Goal: Task Accomplishment & Management: Use online tool/utility

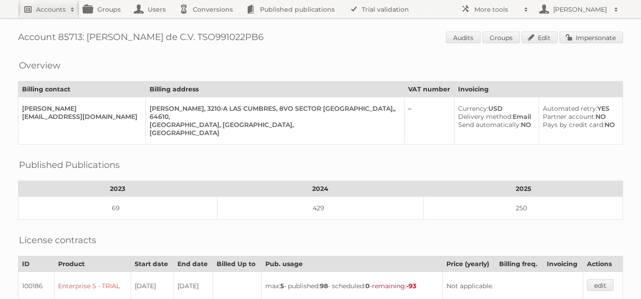
click at [48, 5] on h2 "Accounts" at bounding box center [51, 9] width 30 height 9
type input"] "king living"
click at [208, 23] on input "Search" at bounding box center [215, 30] width 14 height 14
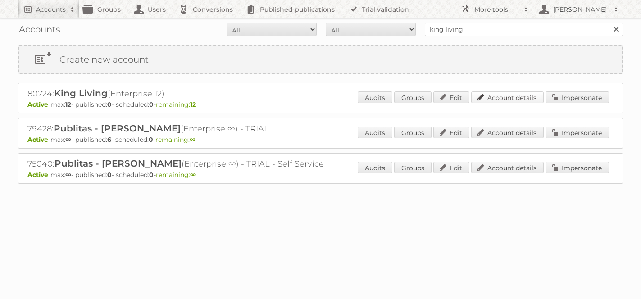
click at [505, 95] on link "Account details" at bounding box center [507, 97] width 72 height 12
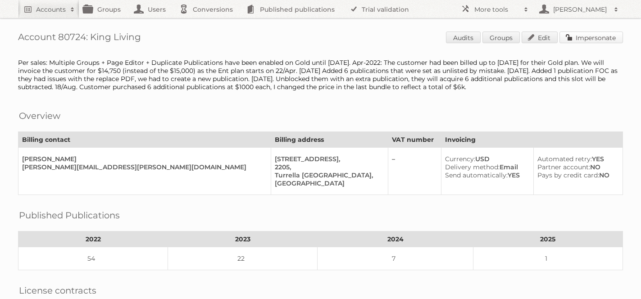
click at [601, 36] on link "Impersonate" at bounding box center [590, 38] width 63 height 12
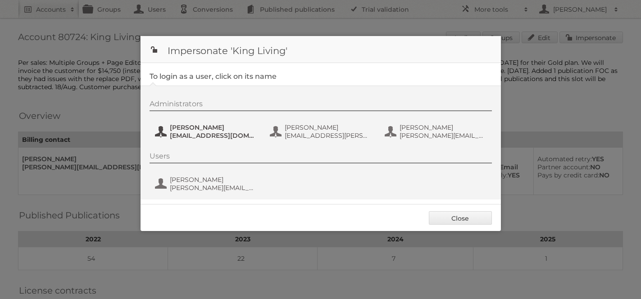
click at [203, 133] on span "alimina.papageorgiou@kingliving.com.au" at bounding box center [213, 135] width 87 height 8
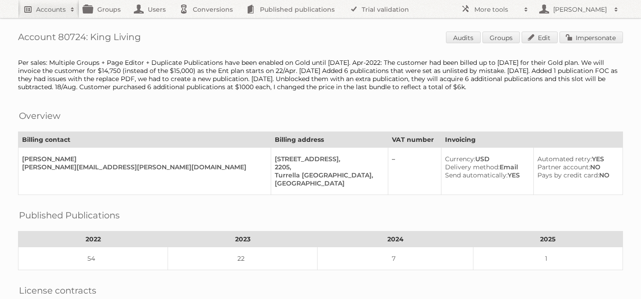
click at [52, 13] on h2 "Accounts" at bounding box center [51, 9] width 30 height 9
type input"] "novey"
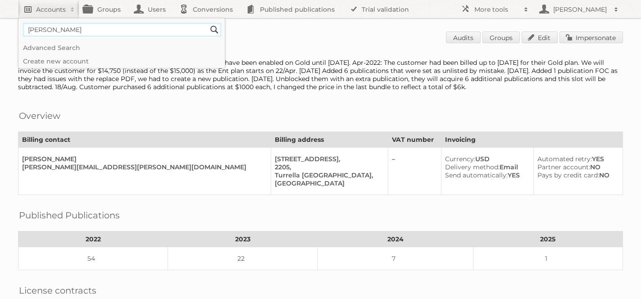
click at [208, 23] on input "Search" at bounding box center [215, 30] width 14 height 14
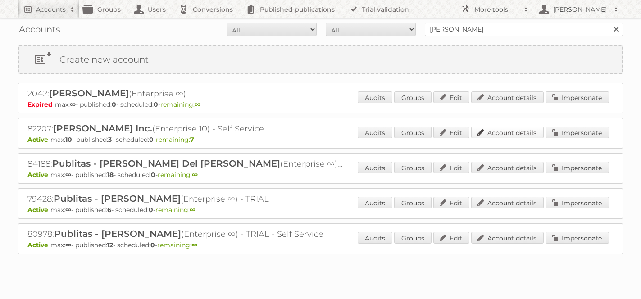
click at [499, 136] on link "Account details" at bounding box center [507, 133] width 72 height 12
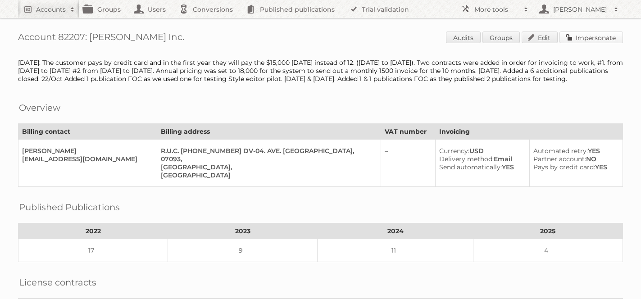
click at [595, 39] on link "Impersonate" at bounding box center [590, 38] width 63 height 12
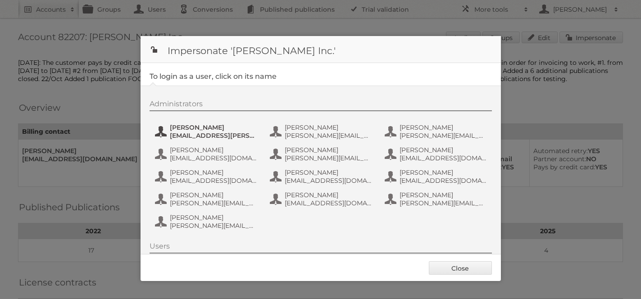
click at [204, 130] on span "Angel Gonzalez" at bounding box center [213, 127] width 87 height 8
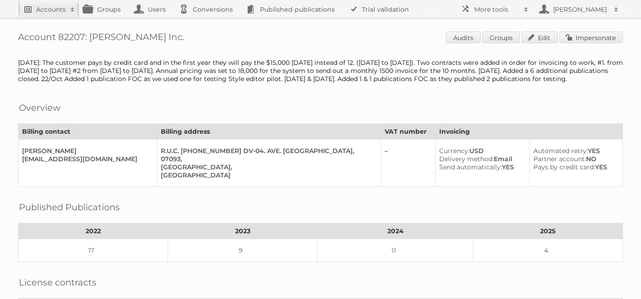
click at [52, 6] on h2 "Accounts" at bounding box center [51, 9] width 30 height 9
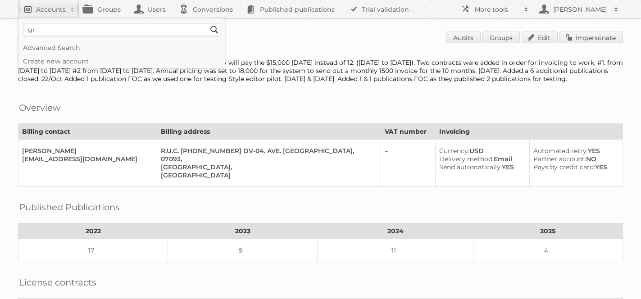
type input"] "grupo comercial"
click at [208, 23] on input "Search" at bounding box center [215, 30] width 14 height 14
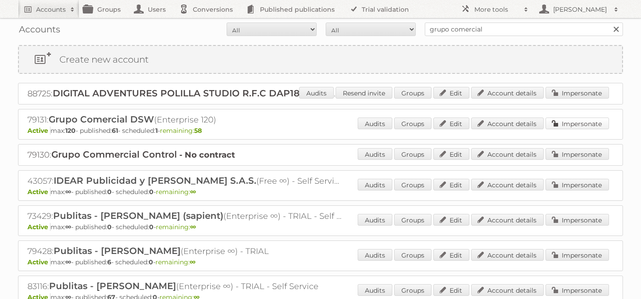
click at [581, 125] on link "Impersonate" at bounding box center [576, 124] width 63 height 12
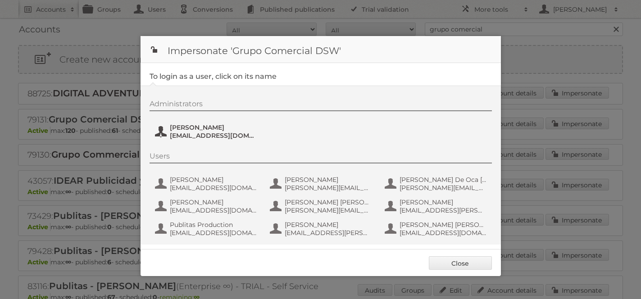
click at [191, 130] on span "[PERSON_NAME]" at bounding box center [213, 127] width 87 height 8
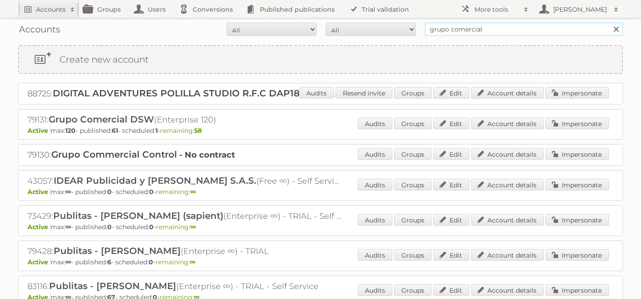
click at [495, 29] on input "grupo comercial" at bounding box center [524, 30] width 198 height 14
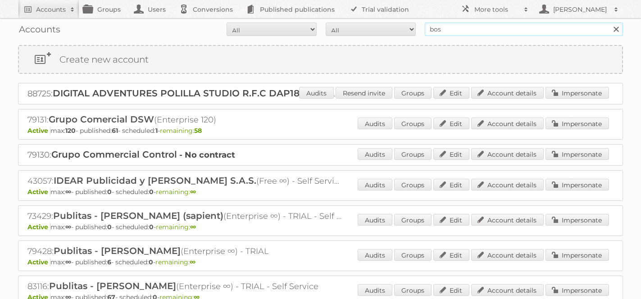
type input "[GEOGRAPHIC_DATA] proper"
click at [609, 23] on input "Search" at bounding box center [616, 30] width 14 height 14
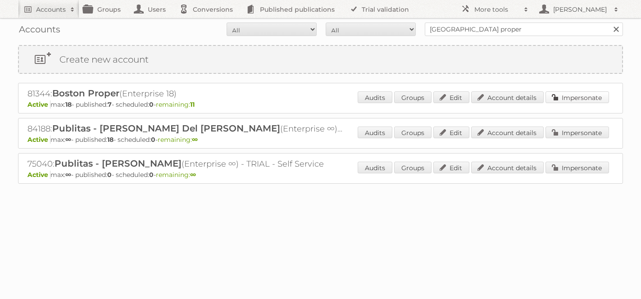
click at [567, 98] on link "Impersonate" at bounding box center [576, 97] width 63 height 12
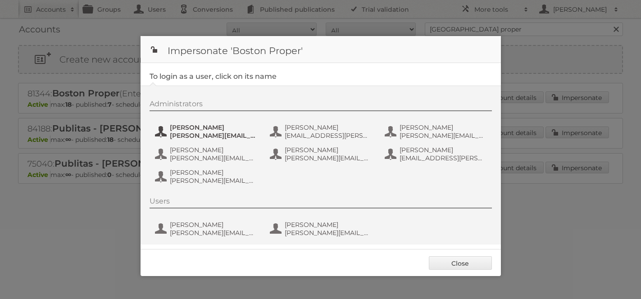
click at [219, 132] on span "[PERSON_NAME][EMAIL_ADDRESS][PERSON_NAME][DOMAIN_NAME]" at bounding box center [213, 135] width 87 height 8
